Goal: Information Seeking & Learning: Learn about a topic

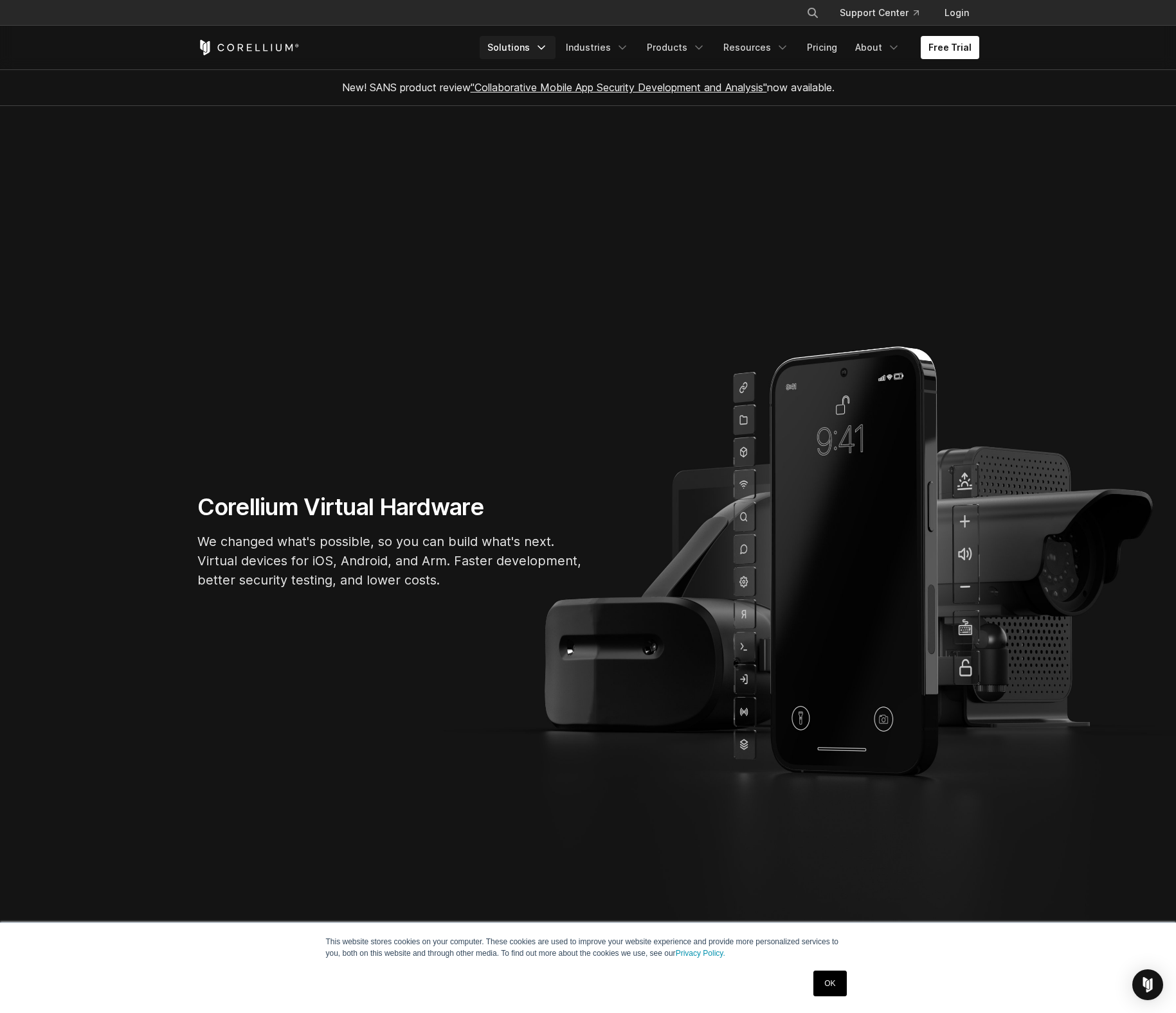
click at [542, 45] on link "Solutions" at bounding box center [518, 48] width 76 height 23
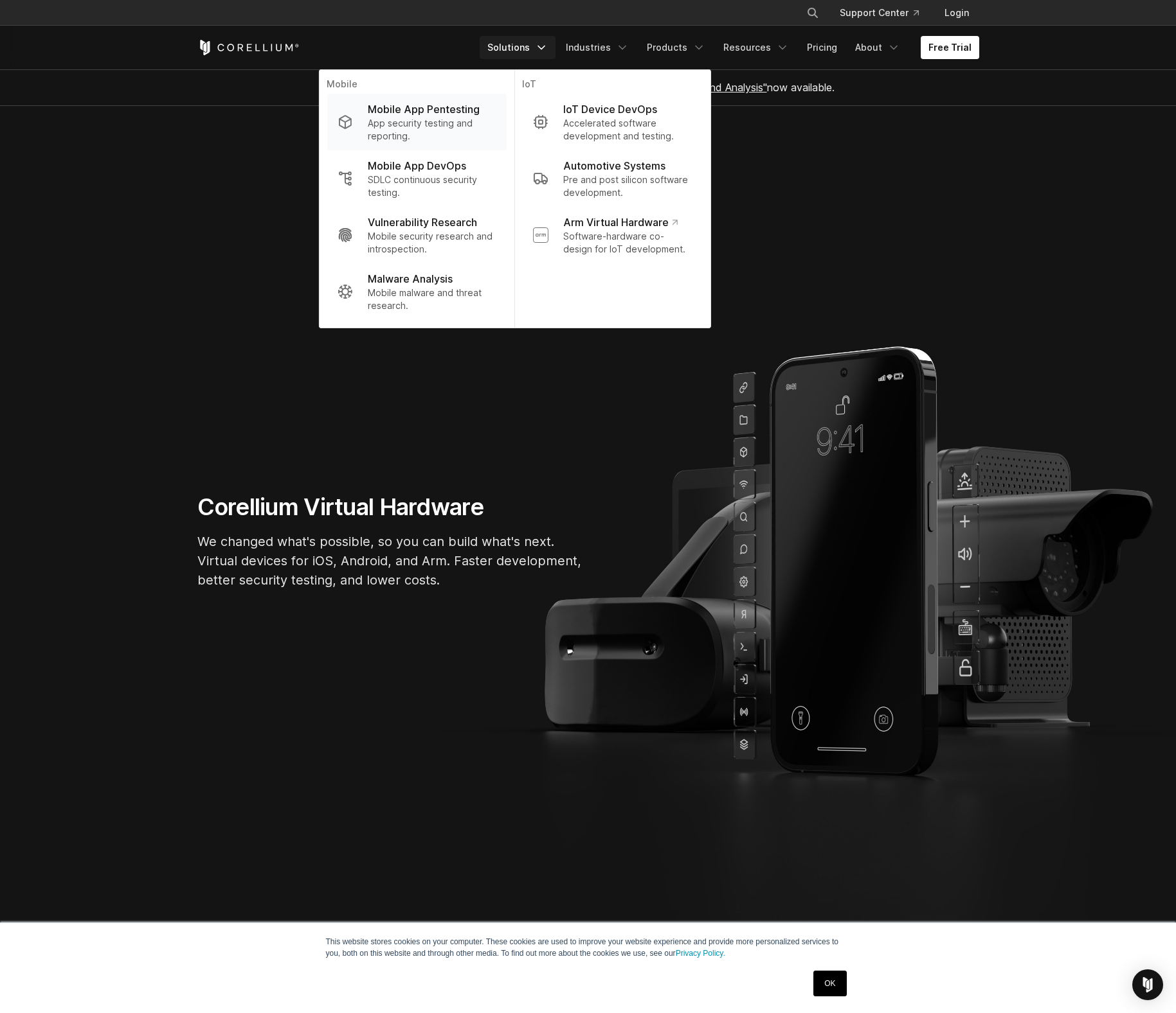
click at [428, 109] on p "Mobile App Pentesting" at bounding box center [423, 109] width 112 height 16
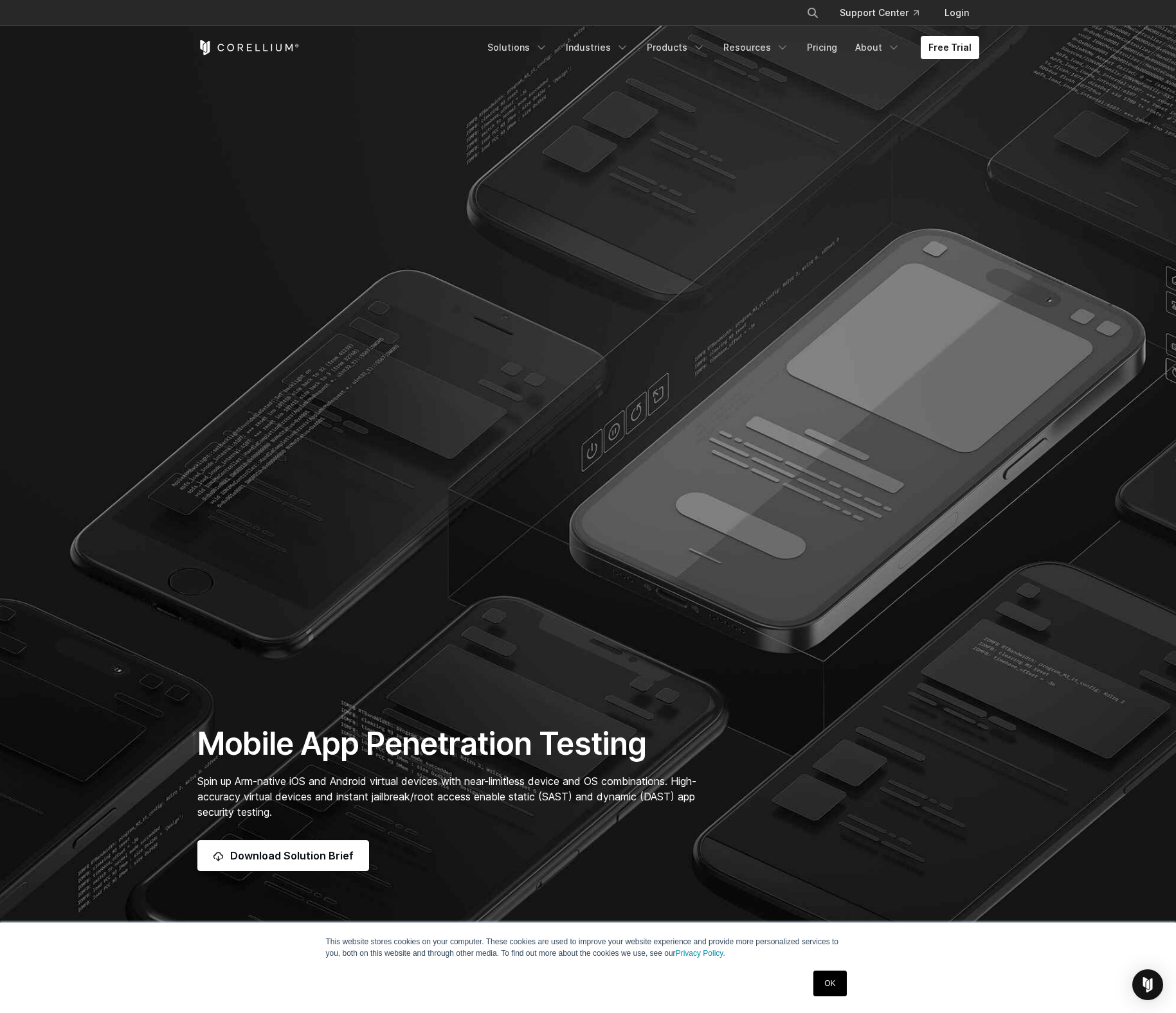
scroll to position [23, 0]
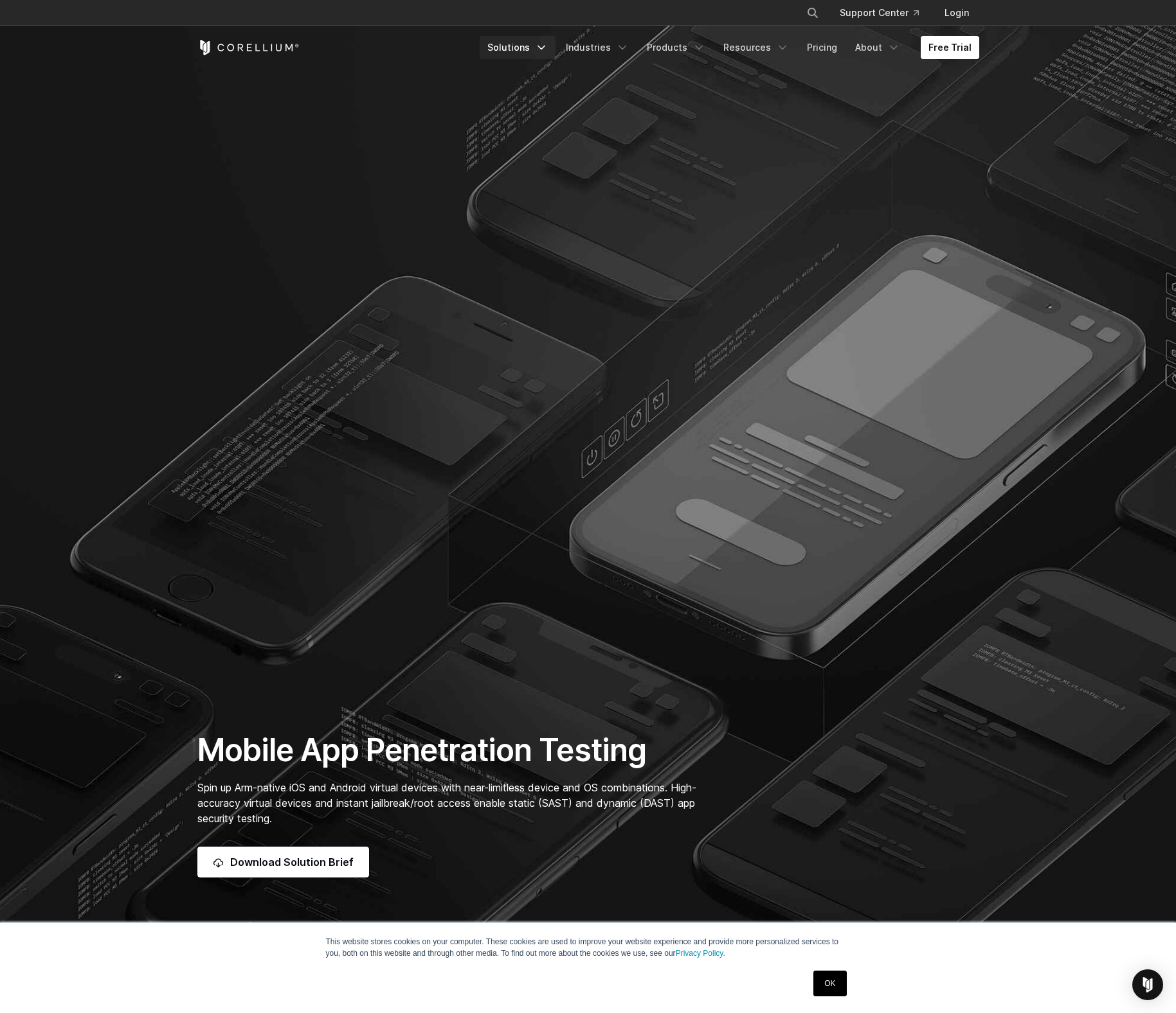
click at [547, 49] on icon "Navigation Menu" at bounding box center [541, 48] width 13 height 13
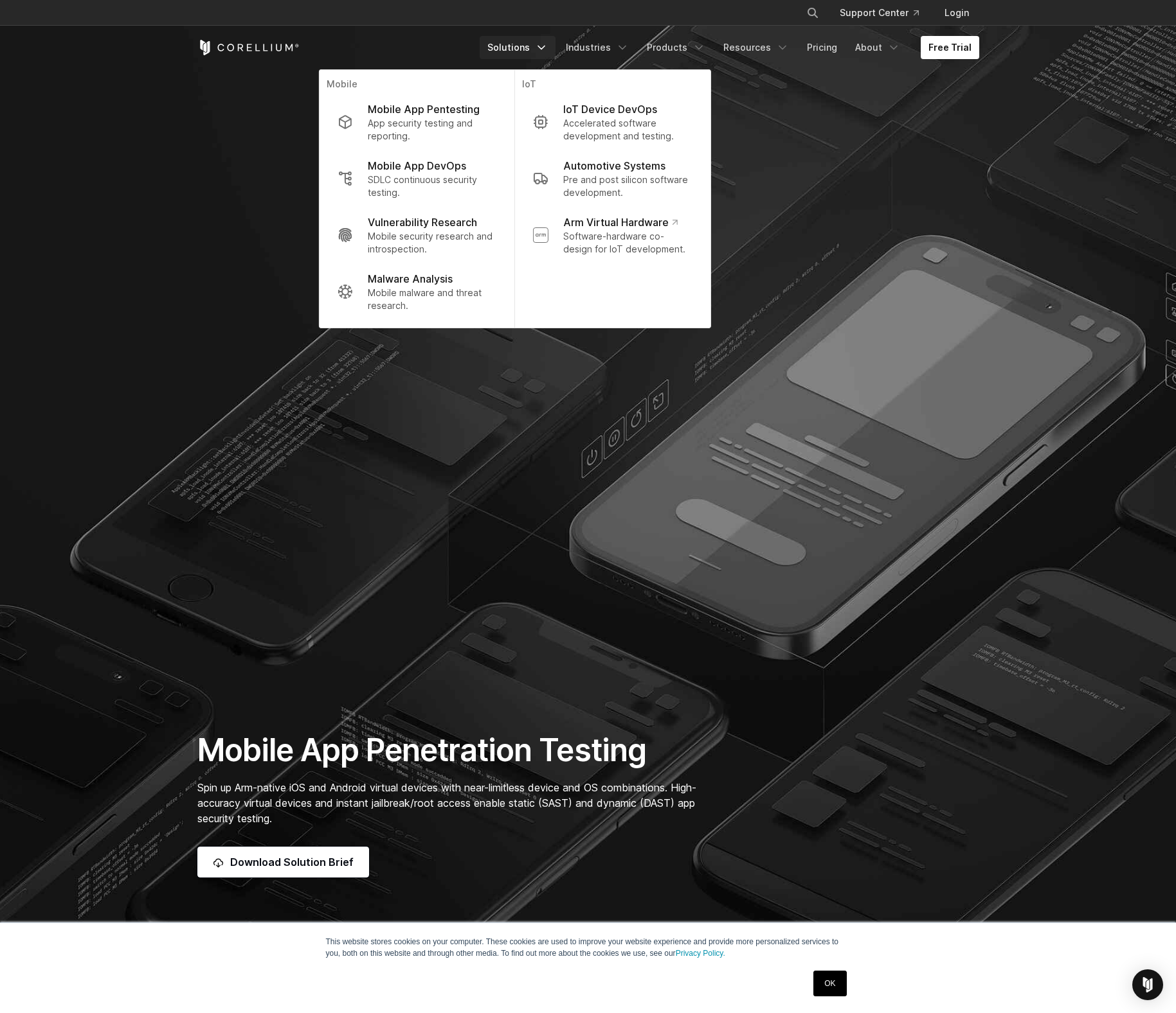
click at [440, 122] on p "App security testing and reporting." at bounding box center [431, 130] width 128 height 26
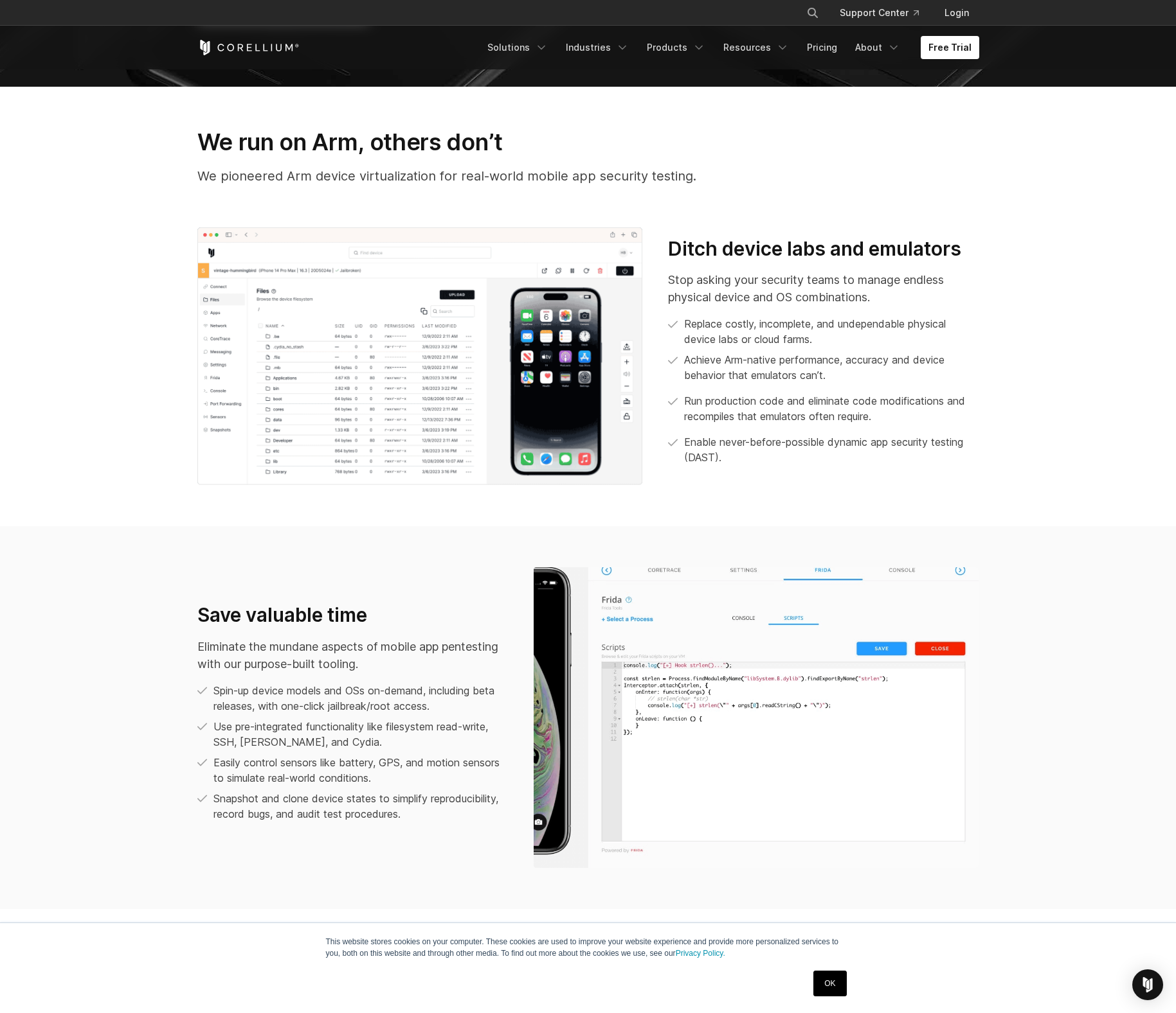
scroll to position [878, 0]
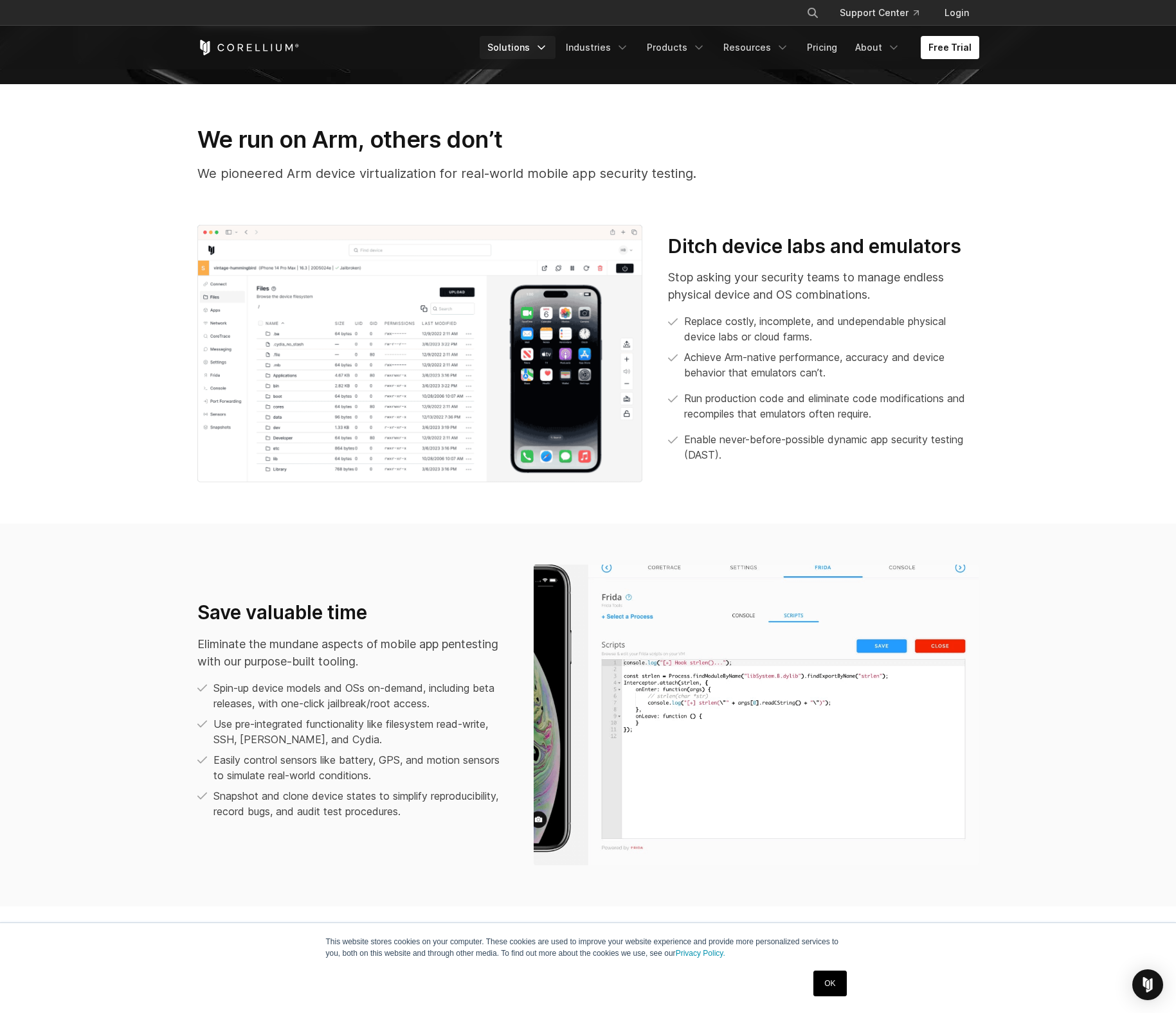
click at [555, 41] on link "Solutions" at bounding box center [518, 48] width 76 height 23
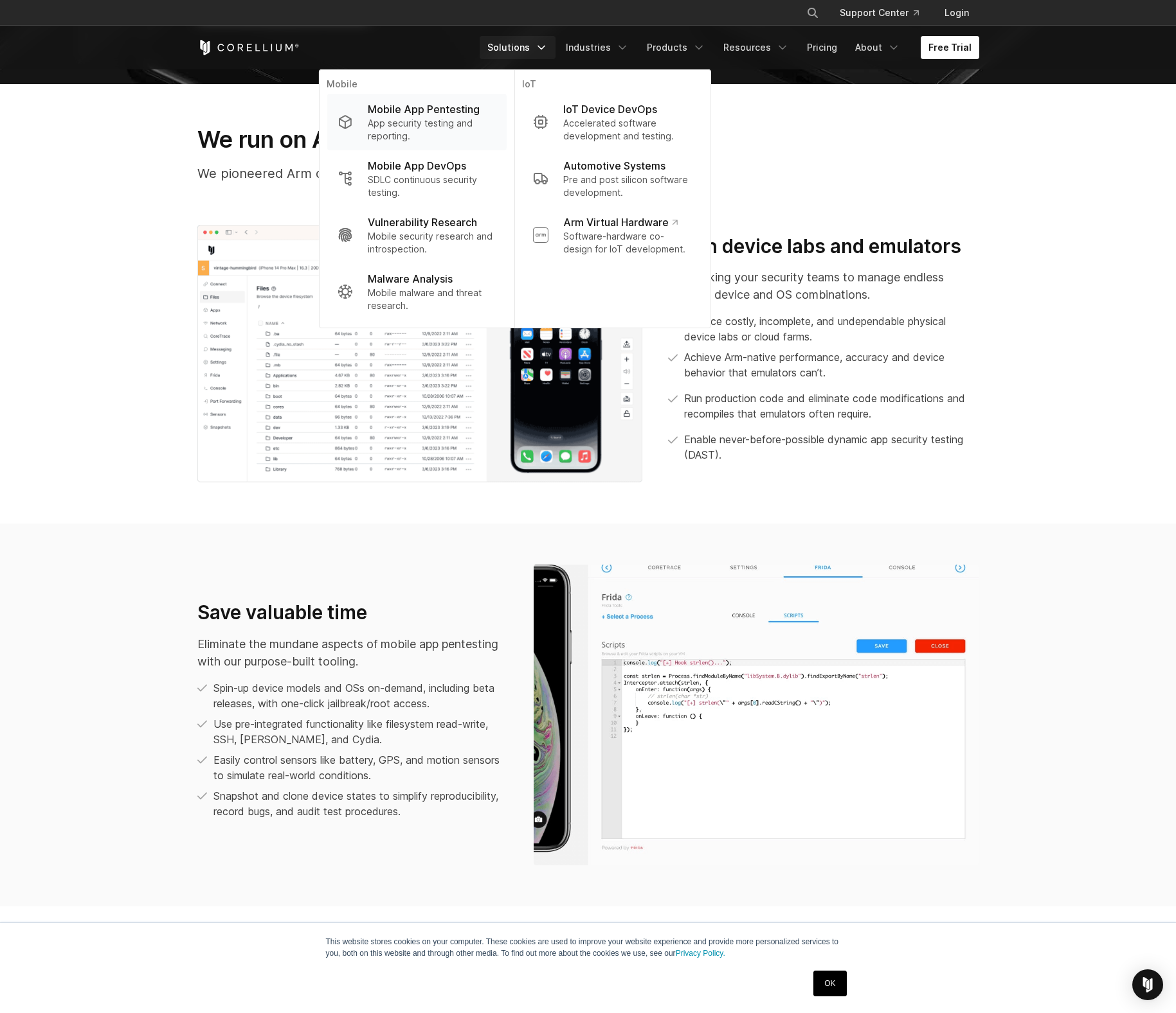
click at [394, 103] on p "Mobile App Pentesting" at bounding box center [423, 109] width 112 height 16
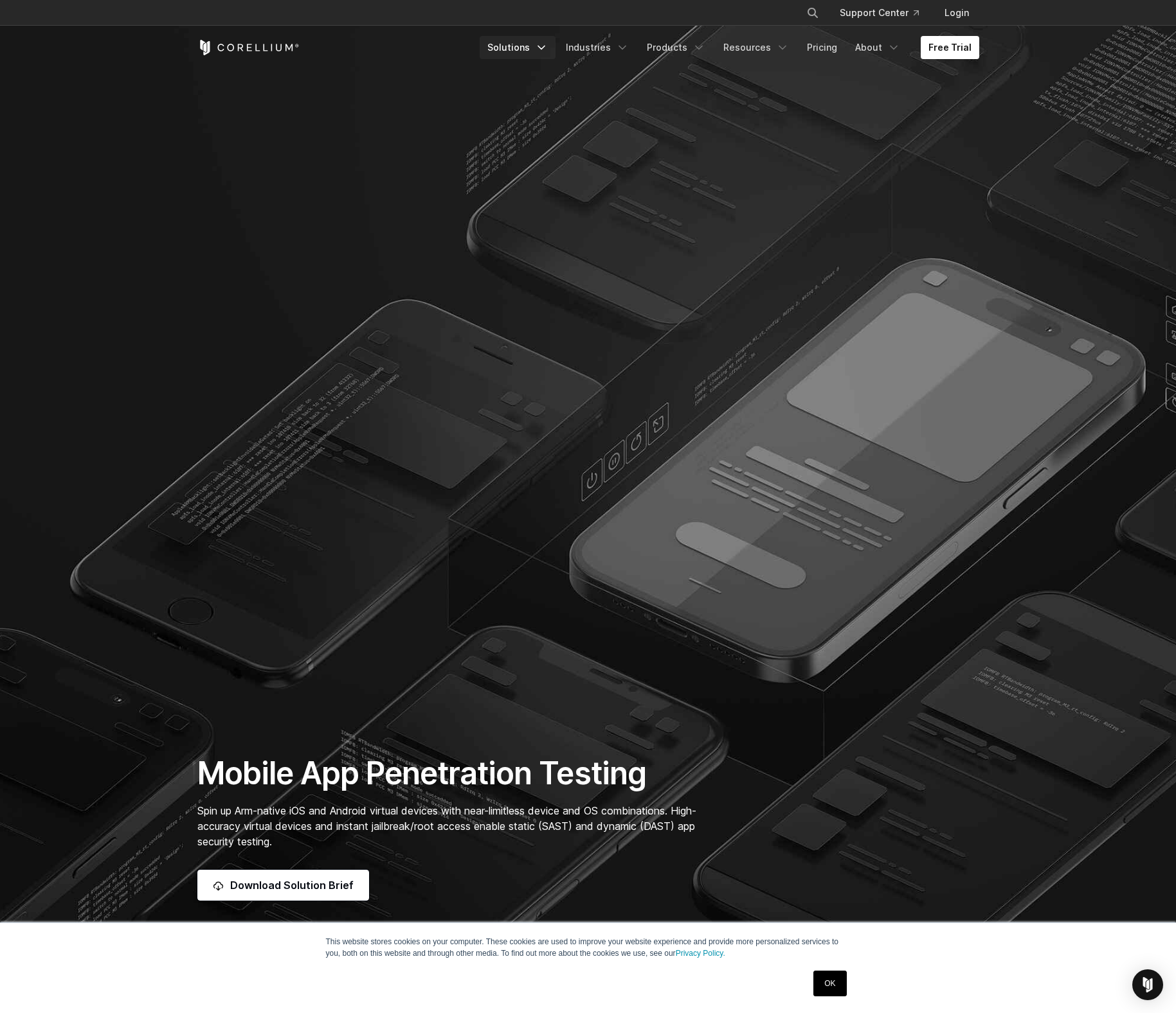
click at [529, 51] on link "Solutions" at bounding box center [518, 48] width 76 height 23
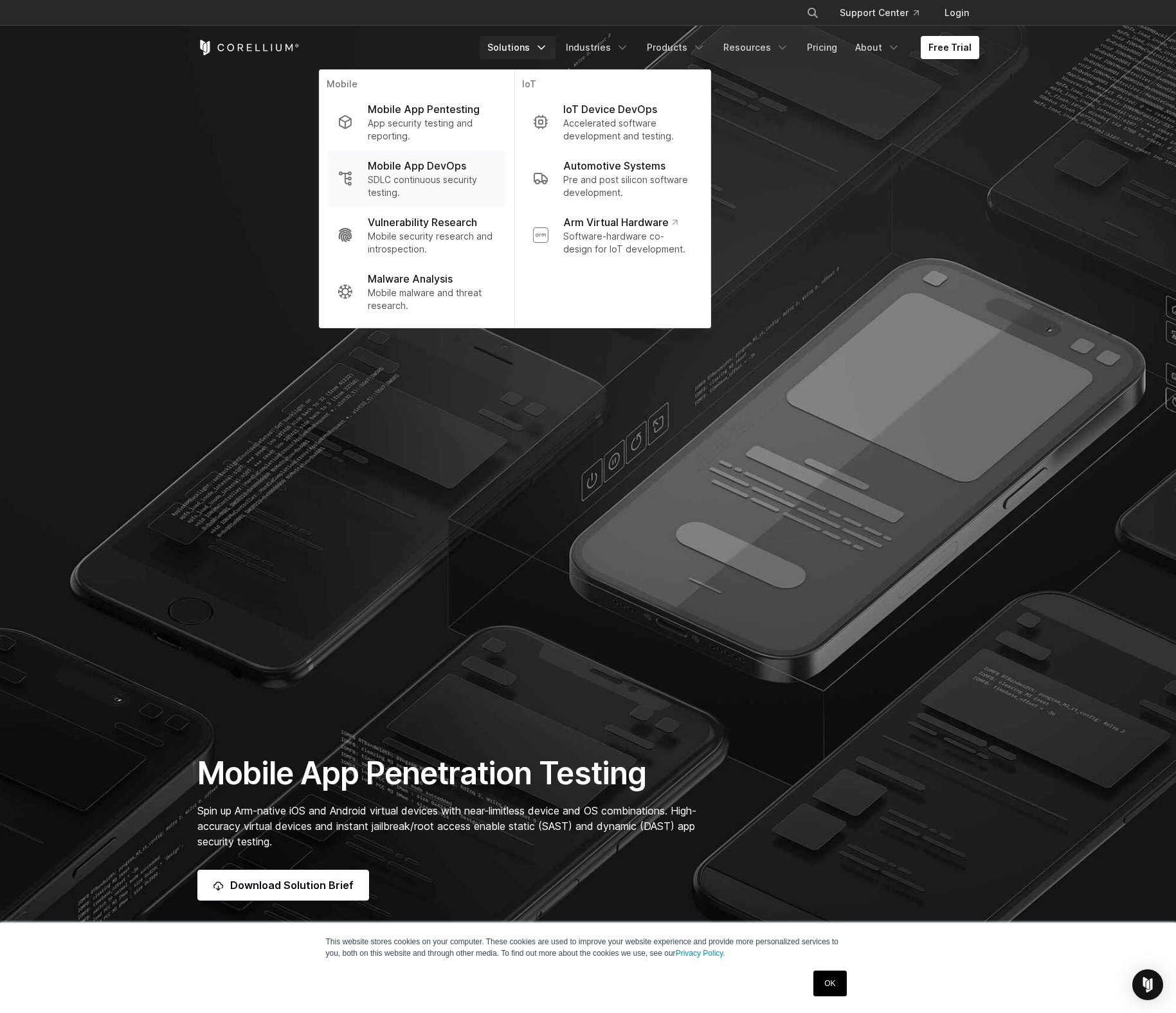
click at [455, 182] on p "SDLC continuous security testing." at bounding box center [431, 187] width 128 height 26
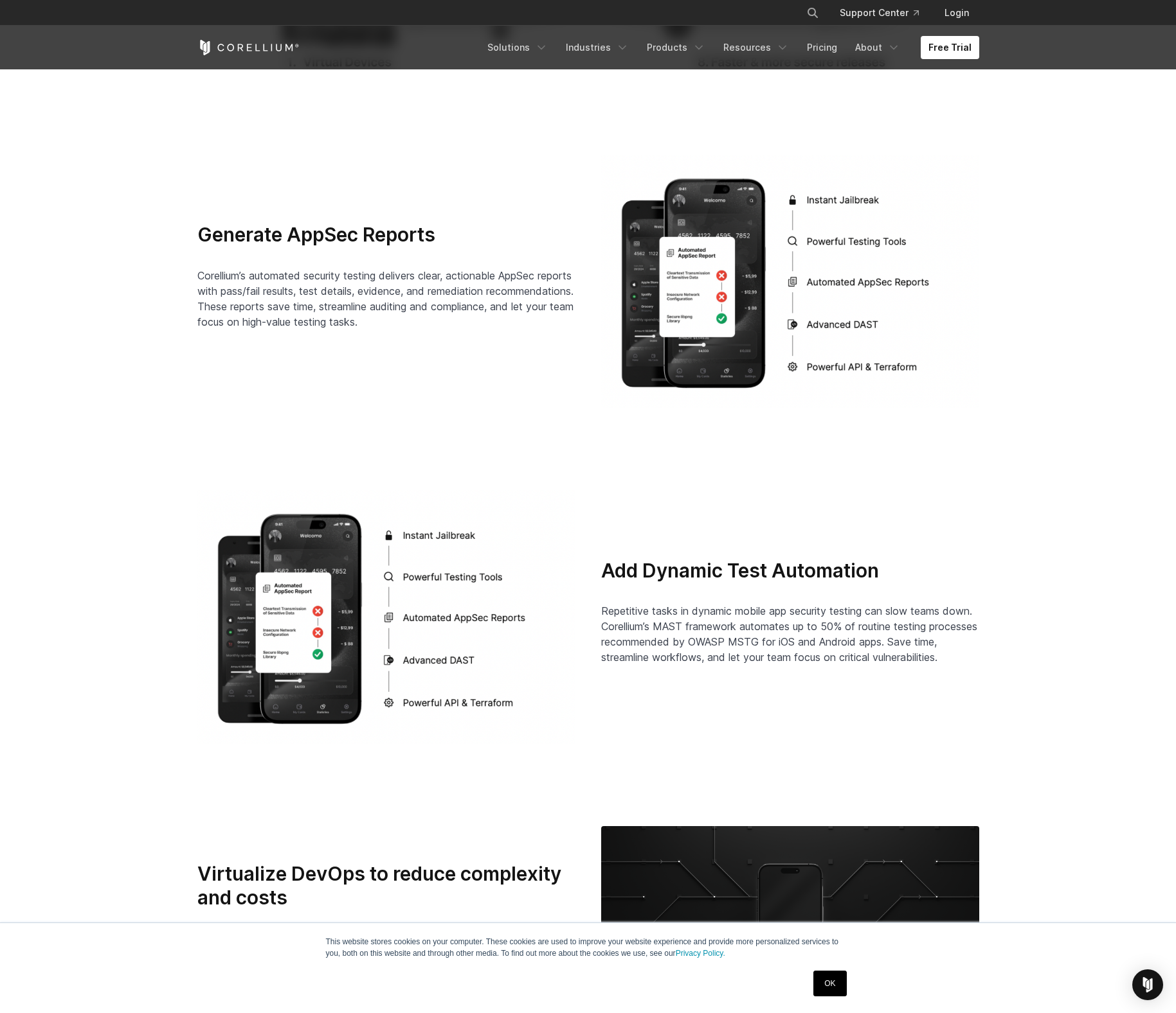
scroll to position [2554, 0]
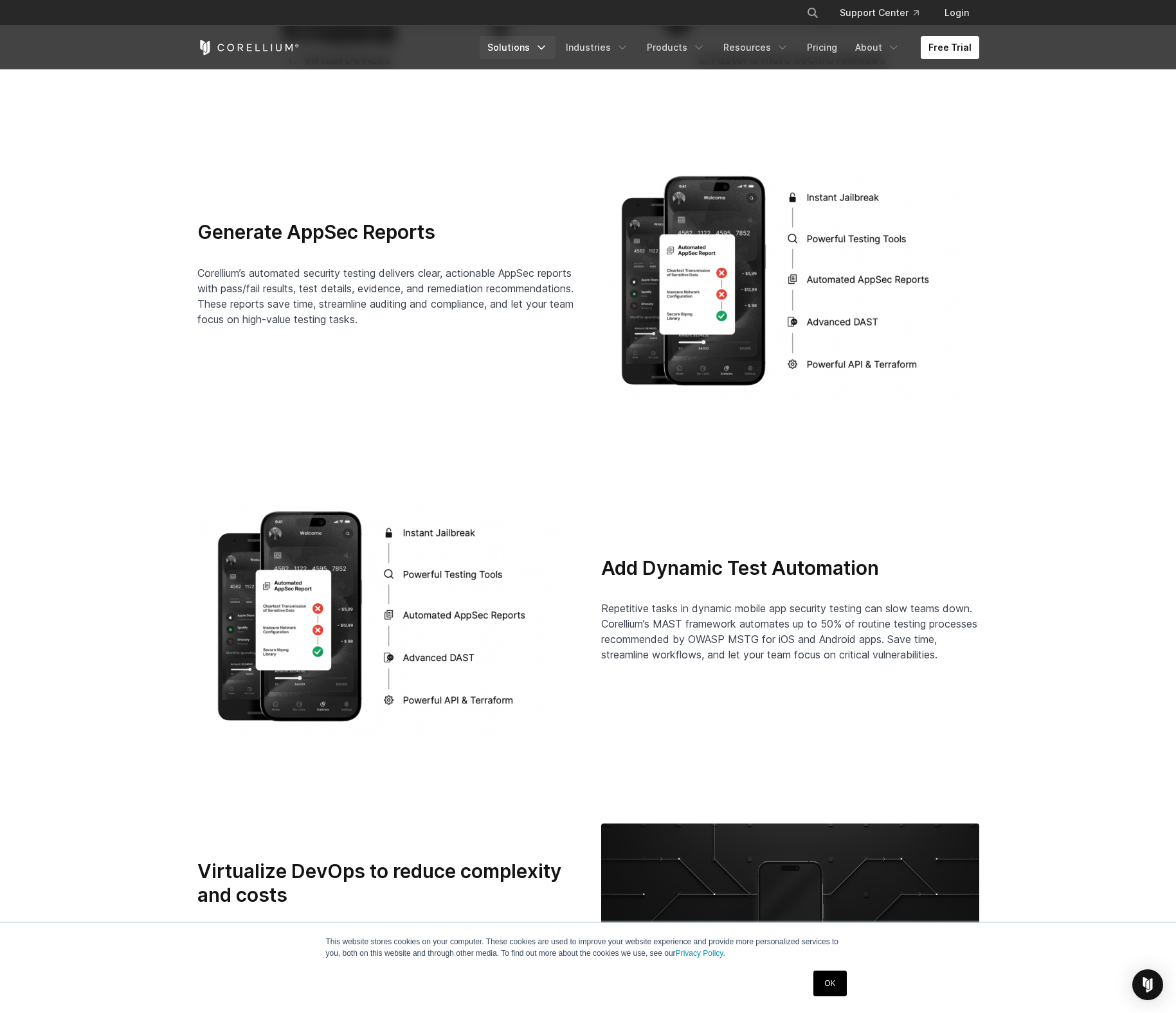
click at [543, 48] on link "Solutions" at bounding box center [518, 48] width 76 height 23
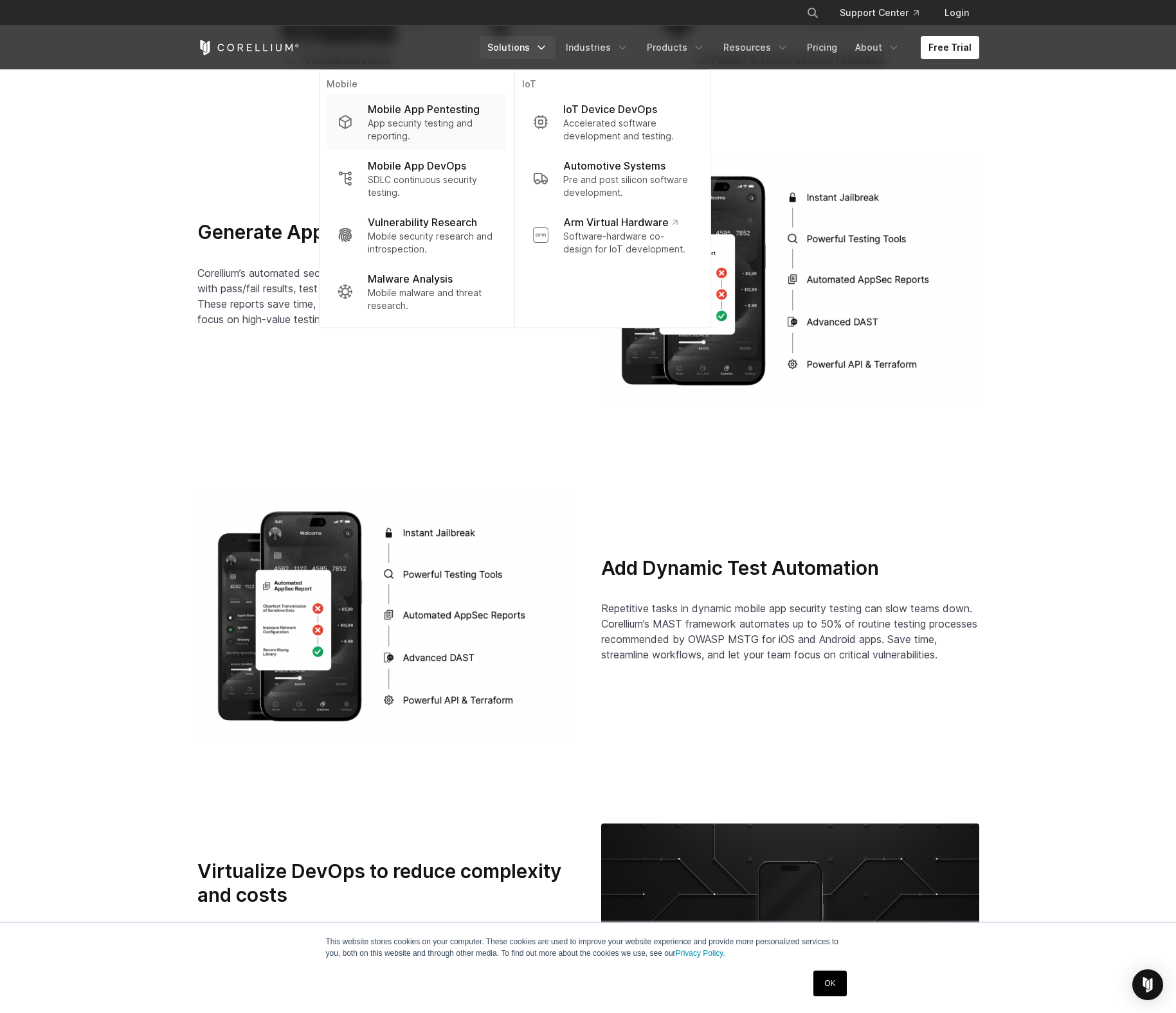
click at [432, 131] on p "App security testing and reporting." at bounding box center [431, 130] width 128 height 26
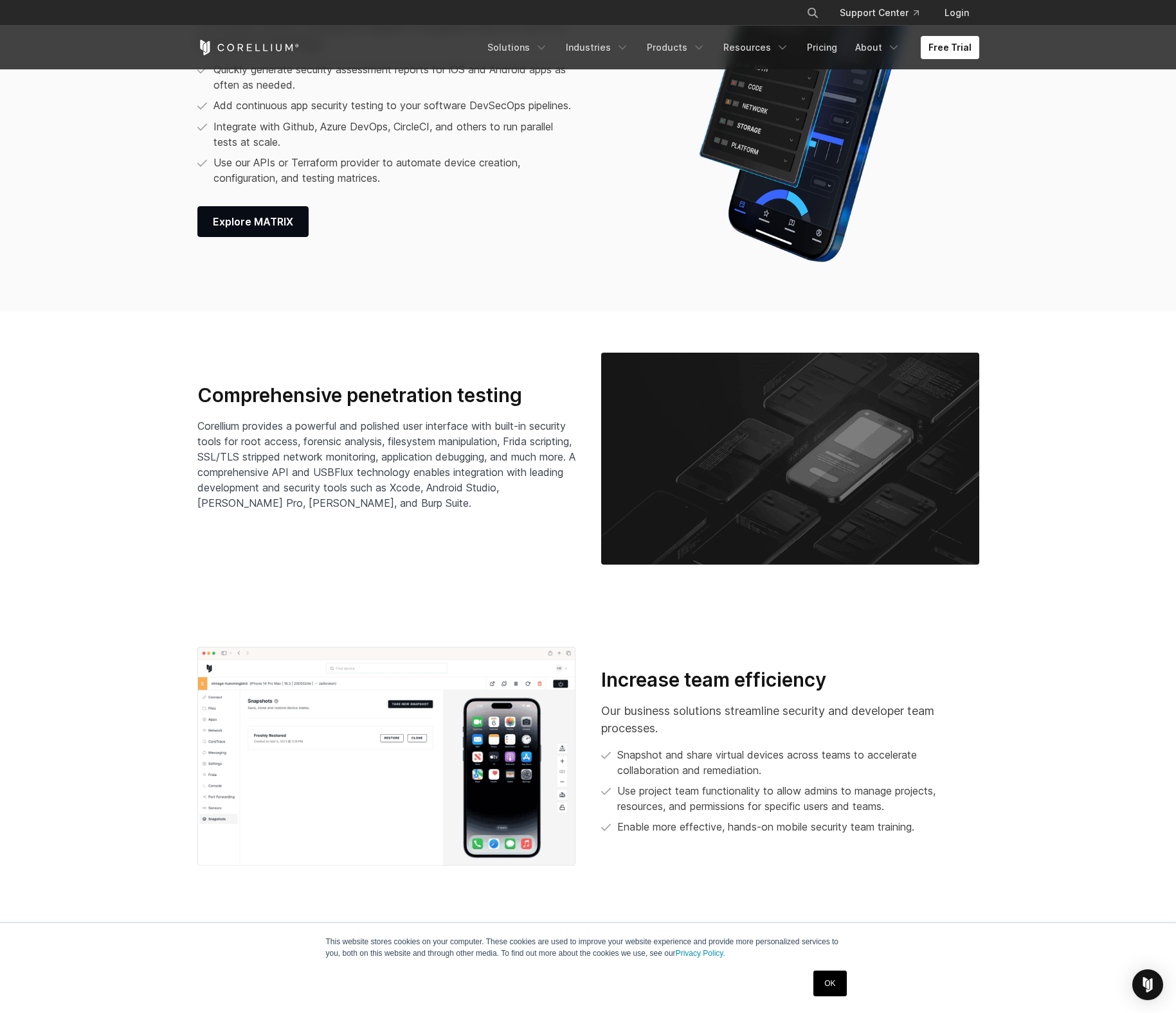
scroll to position [2233, 0]
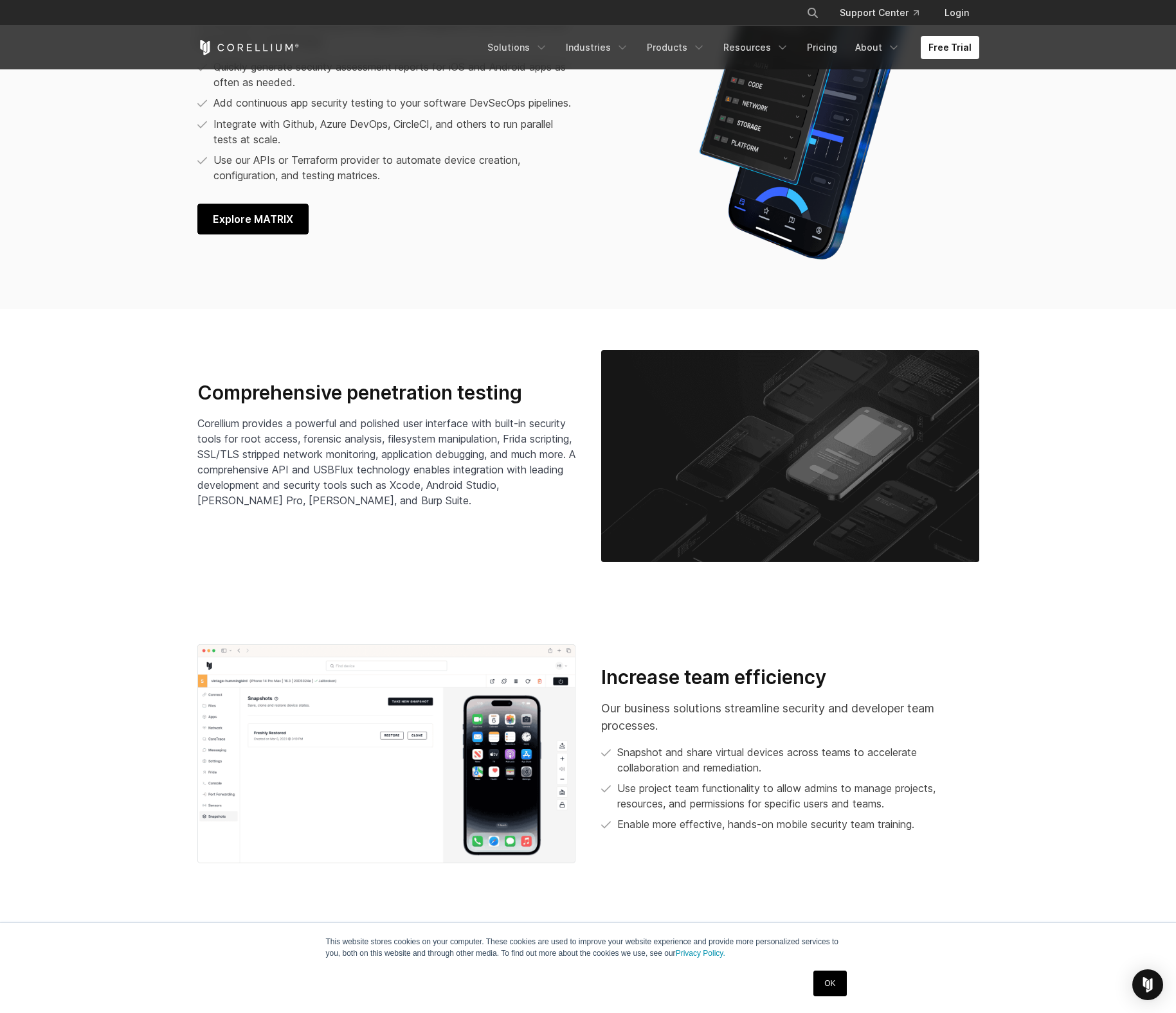
click at [276, 226] on span "Explore MATRIX" at bounding box center [252, 220] width 80 height 16
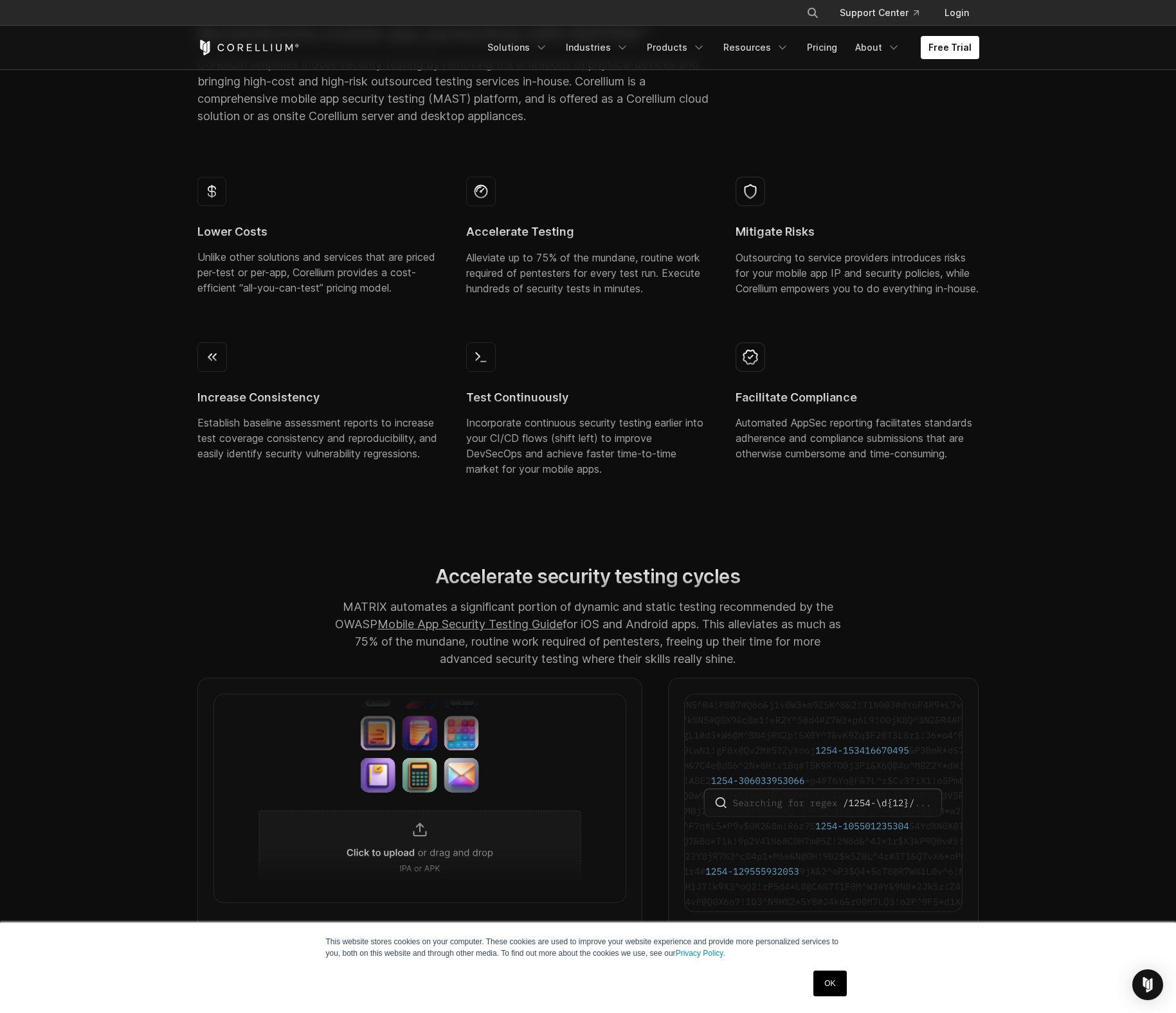
scroll to position [600, 0]
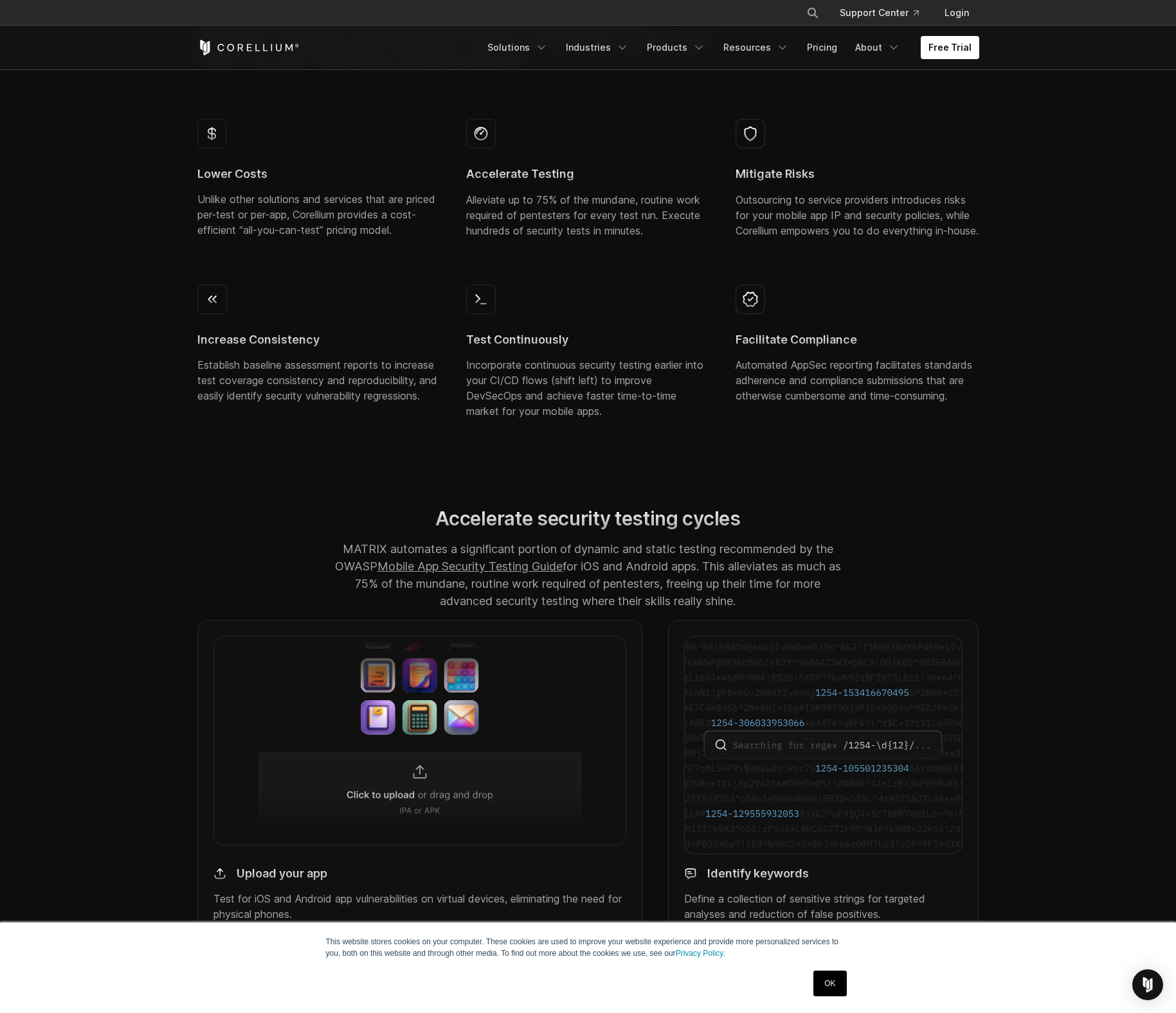
click at [584, 139] on div at bounding box center [588, 143] width 244 height 48
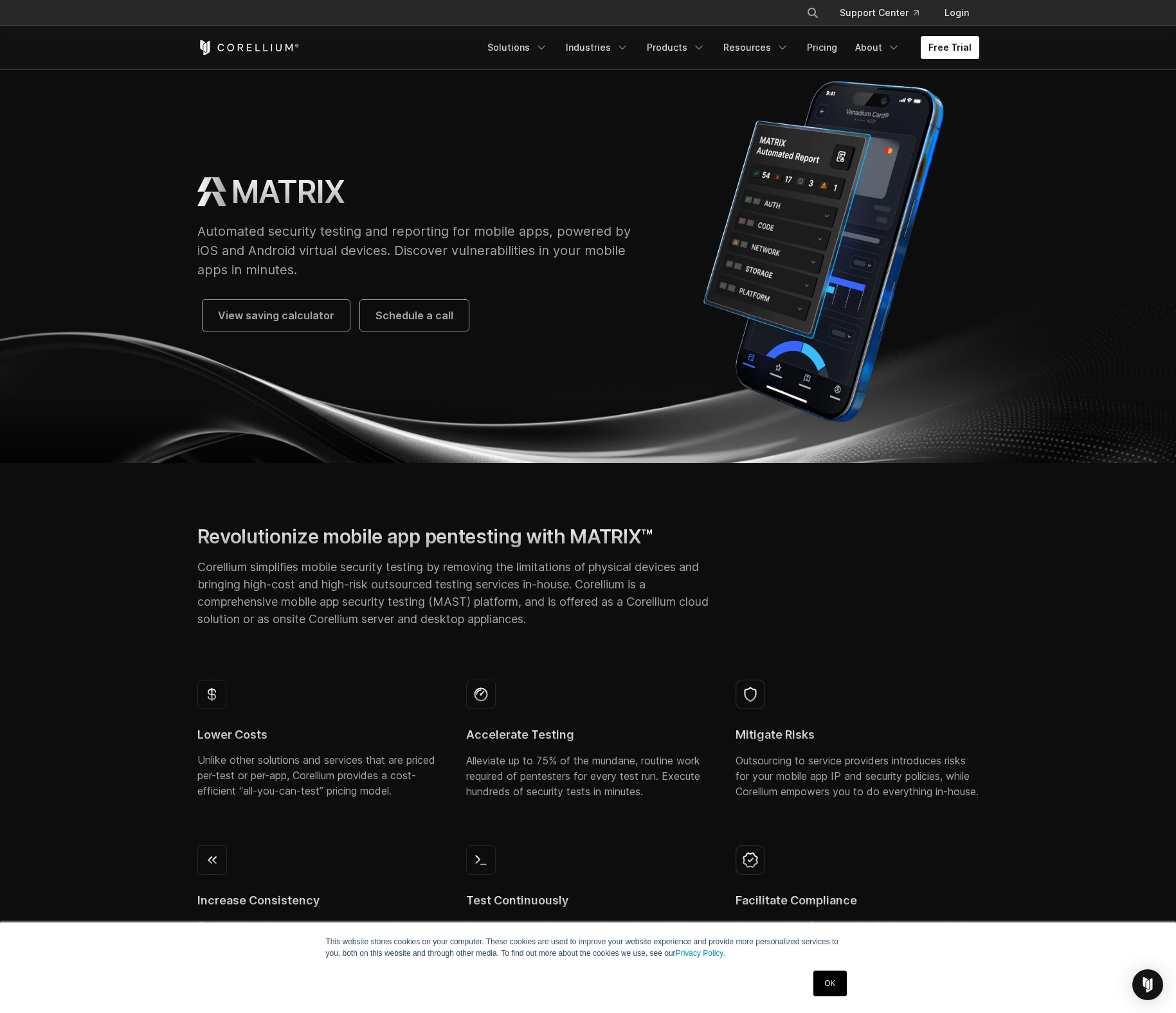
scroll to position [0, 0]
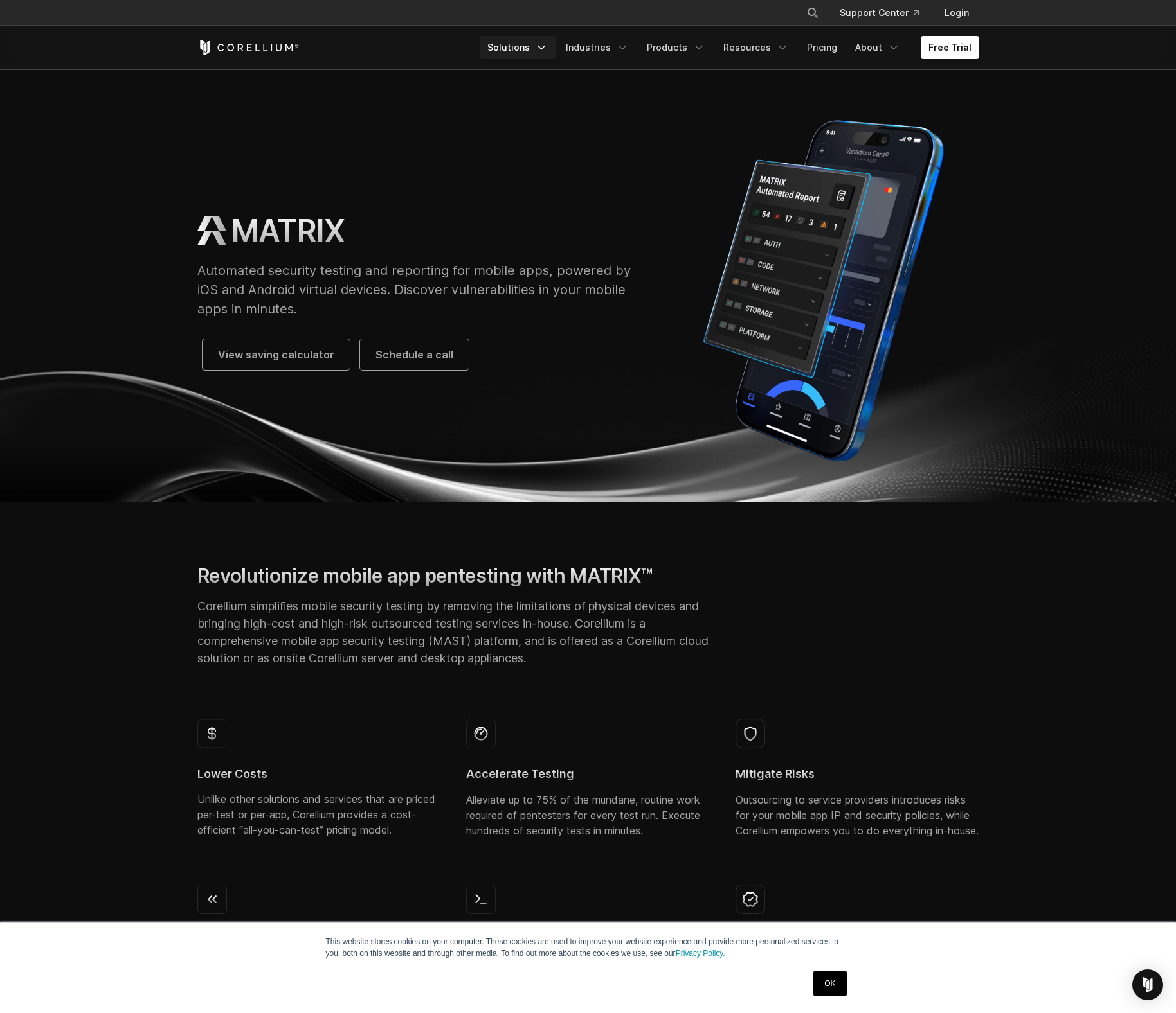
click at [547, 47] on icon "Navigation Menu" at bounding box center [541, 48] width 13 height 13
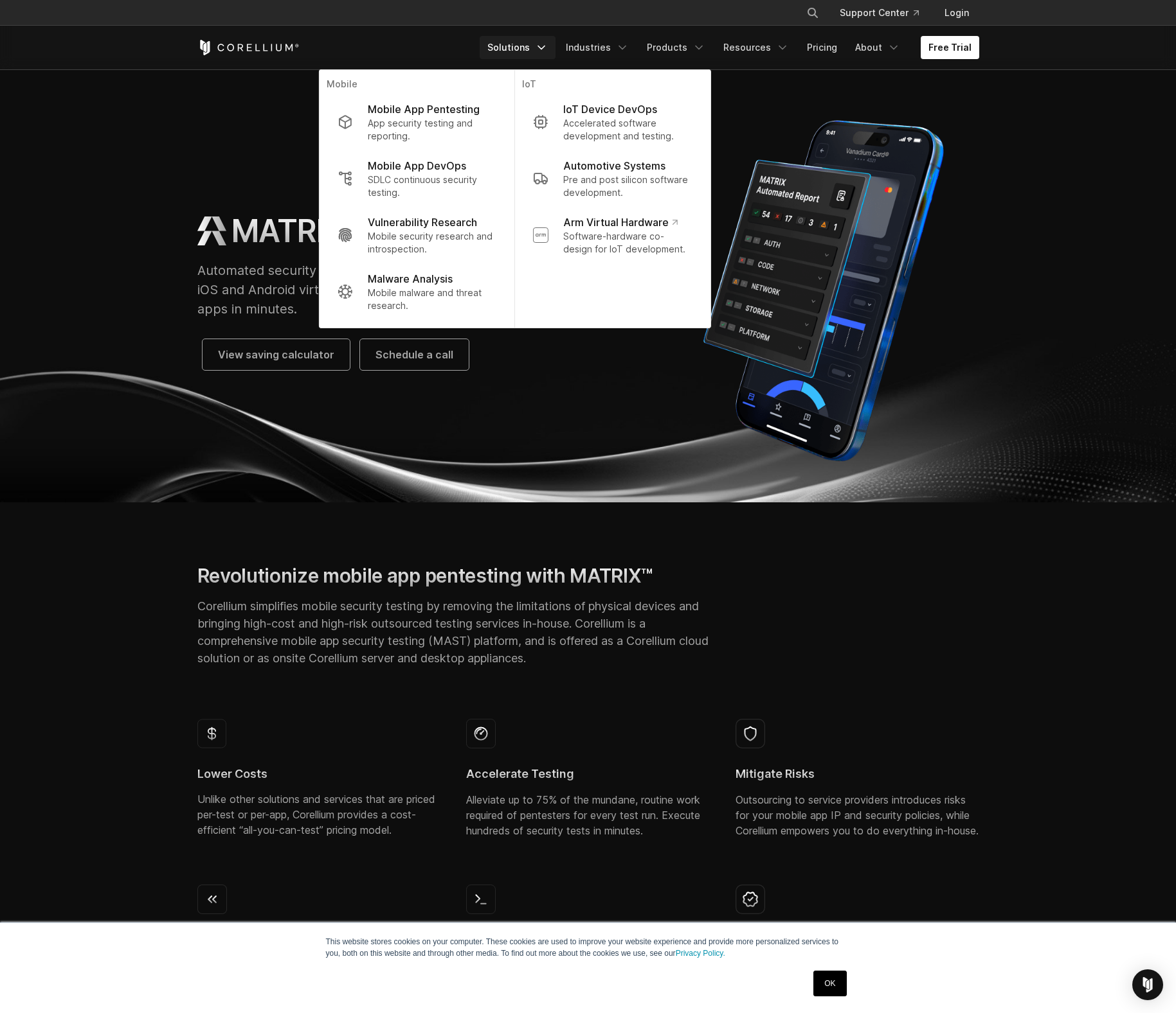
click at [616, 654] on p "Corellium simplifies mobile security testing by removing the limitations of phy…" at bounding box center [453, 632] width 513 height 69
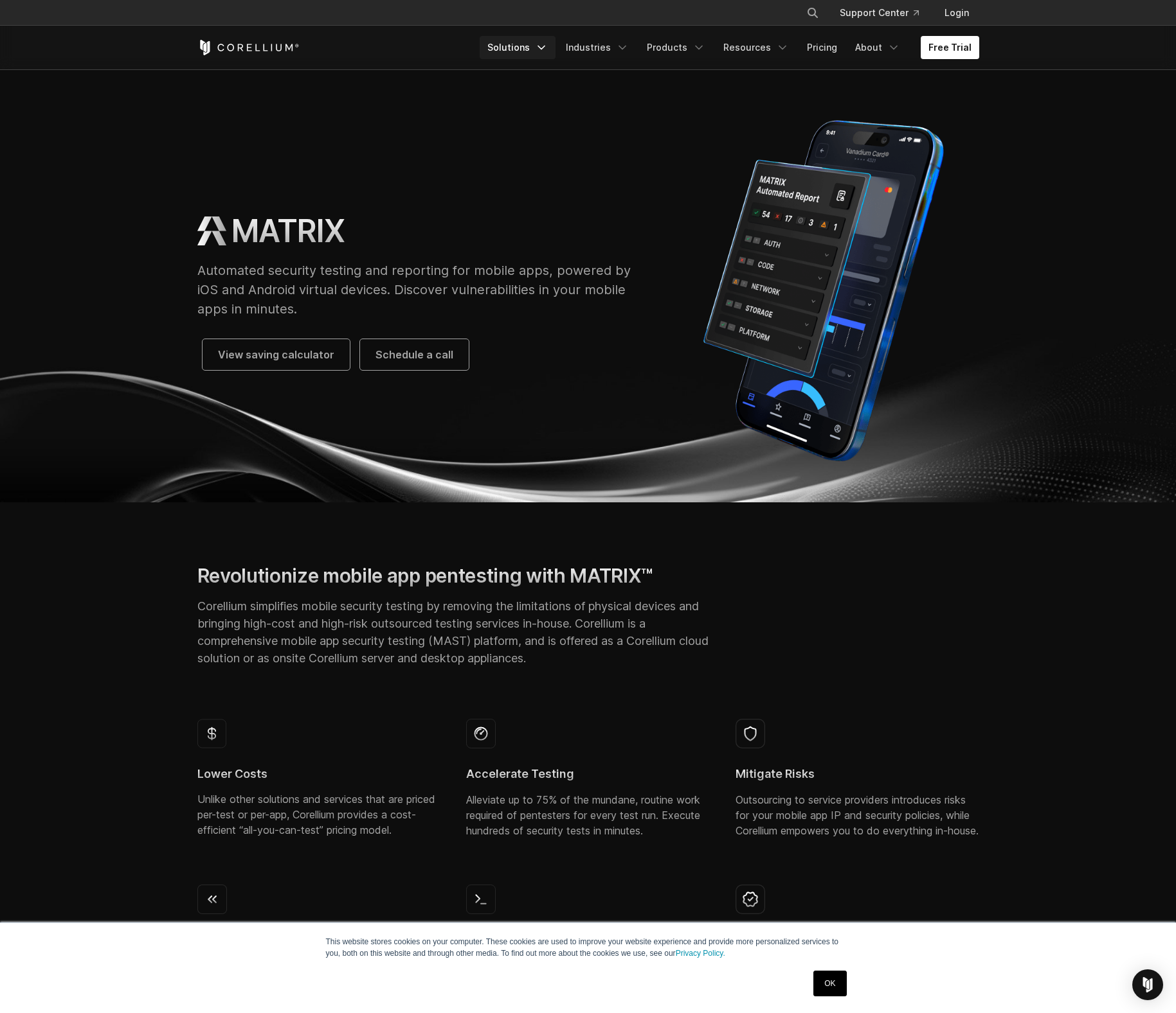
click at [545, 49] on polyline "Navigation Menu" at bounding box center [540, 48] width 6 height 3
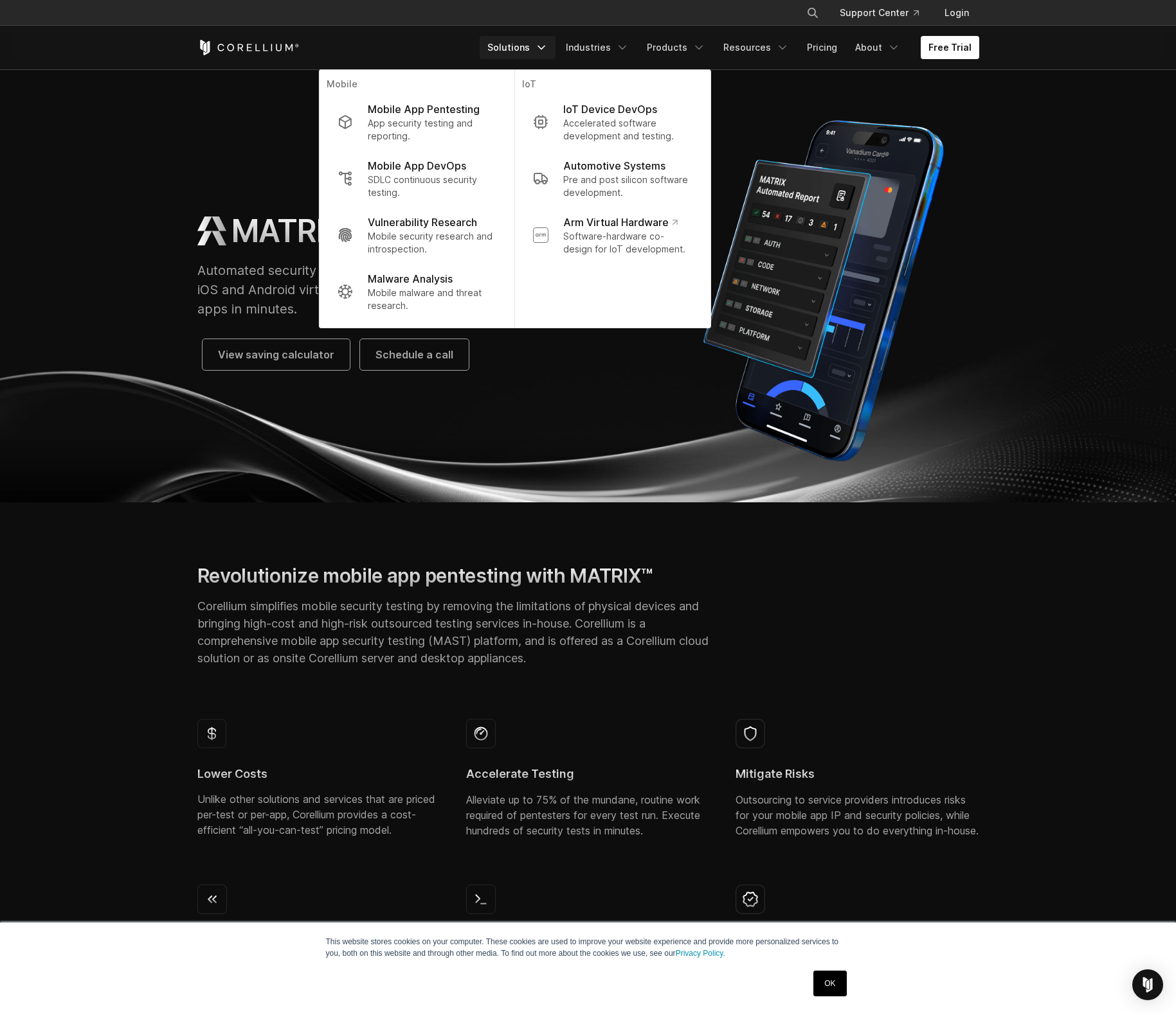
drag, startPoint x: 652, startPoint y: 435, endPoint x: 639, endPoint y: 403, distance: 34.5
click at [650, 426] on div "MATRIX Automated security testing and reporting for mobile apps, powered by iOS…" at bounding box center [588, 290] width 808 height 360
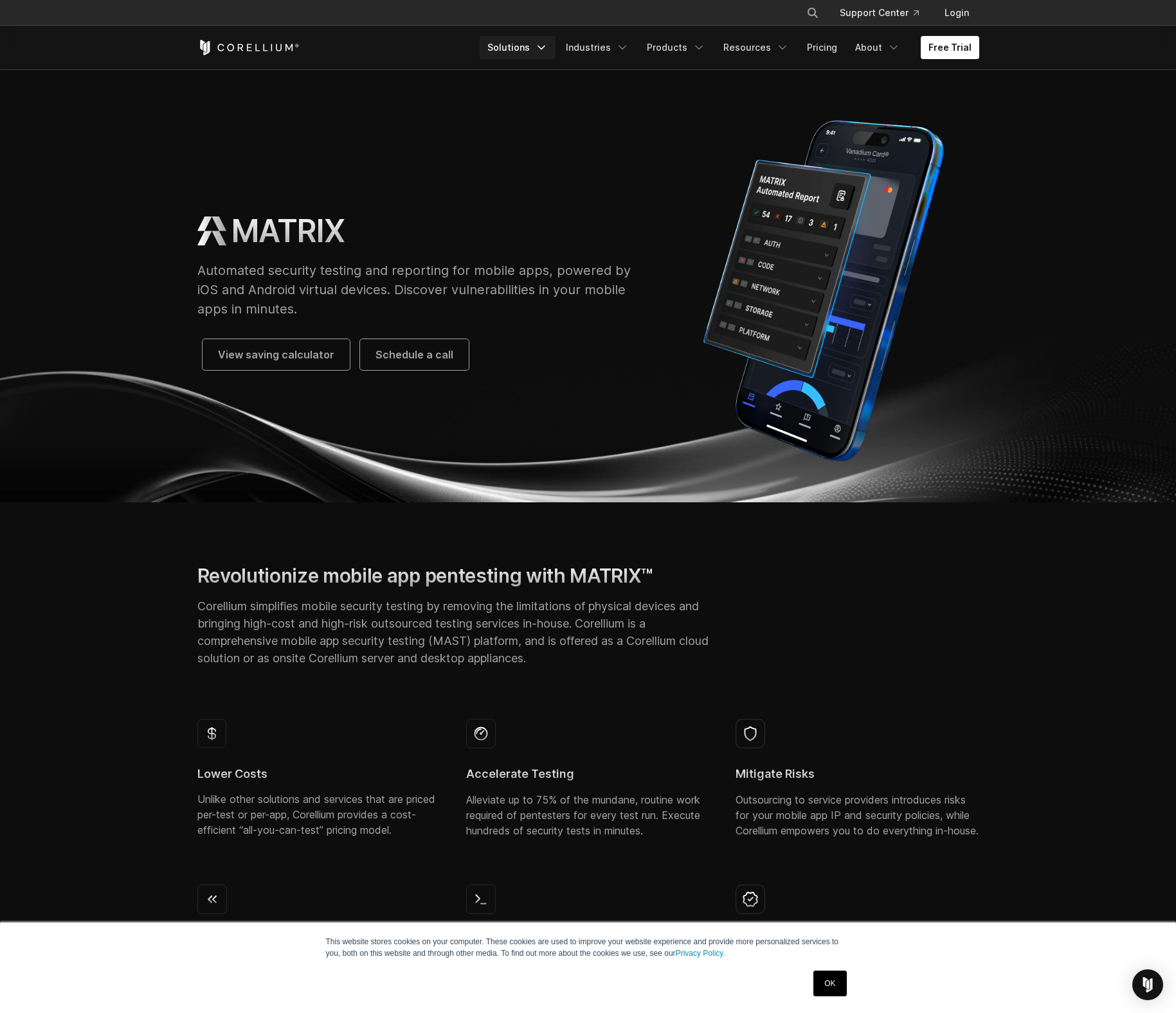
click at [523, 52] on link "Solutions" at bounding box center [518, 48] width 76 height 23
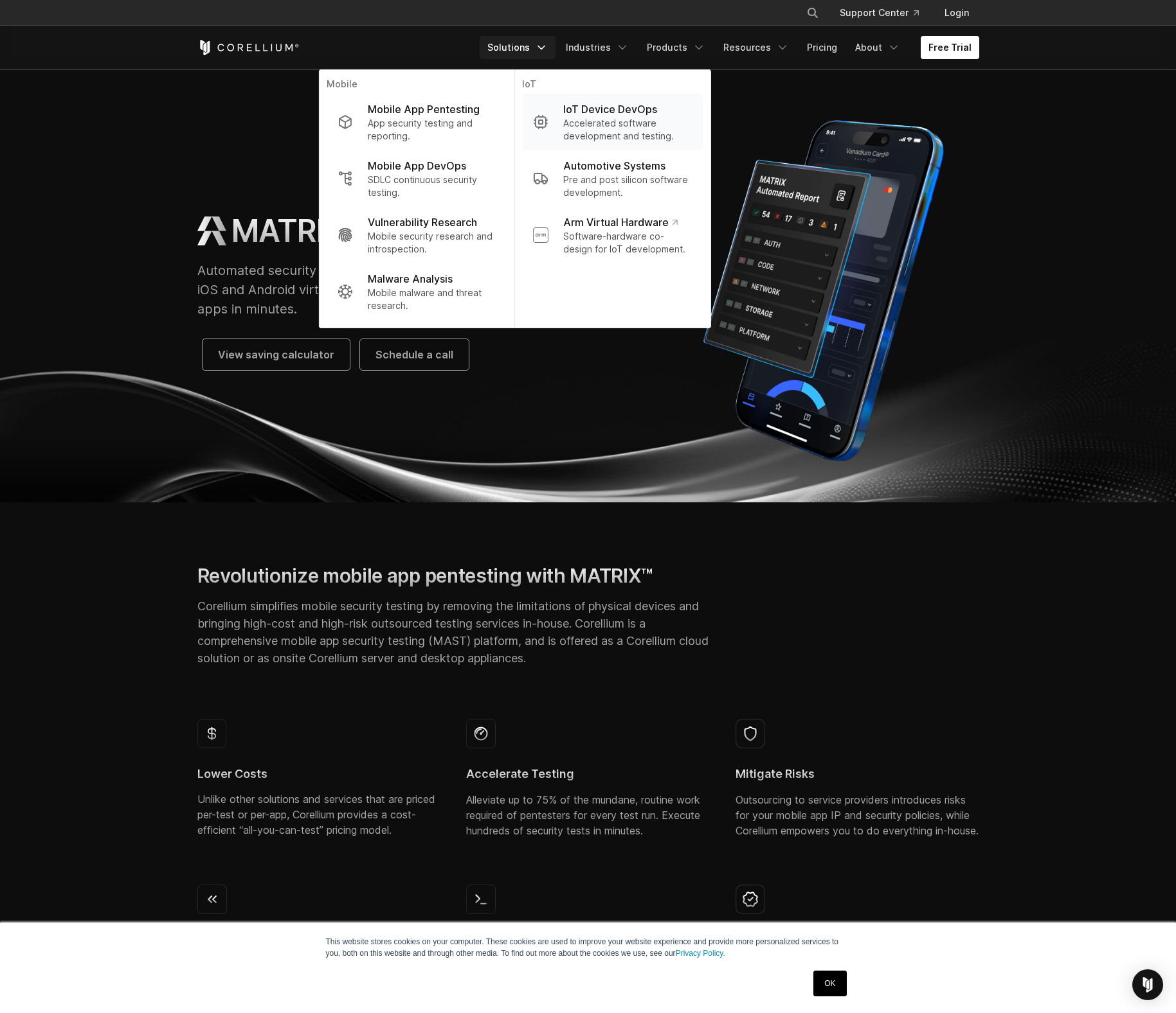
click at [547, 124] on icon "Navigation Menu" at bounding box center [540, 122] width 14 height 14
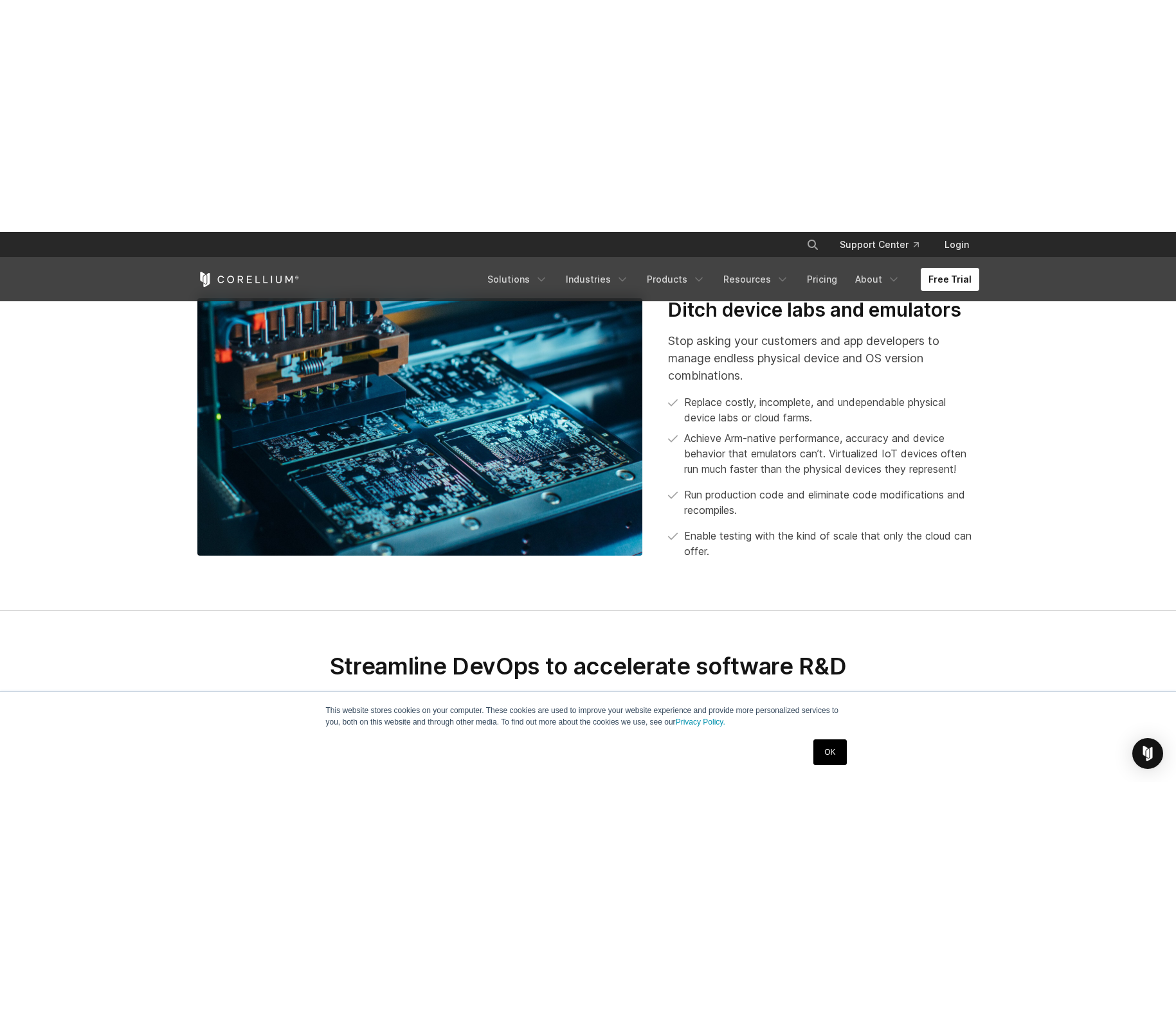
scroll to position [1727, 0]
